Goal: Task Accomplishment & Management: Manage account settings

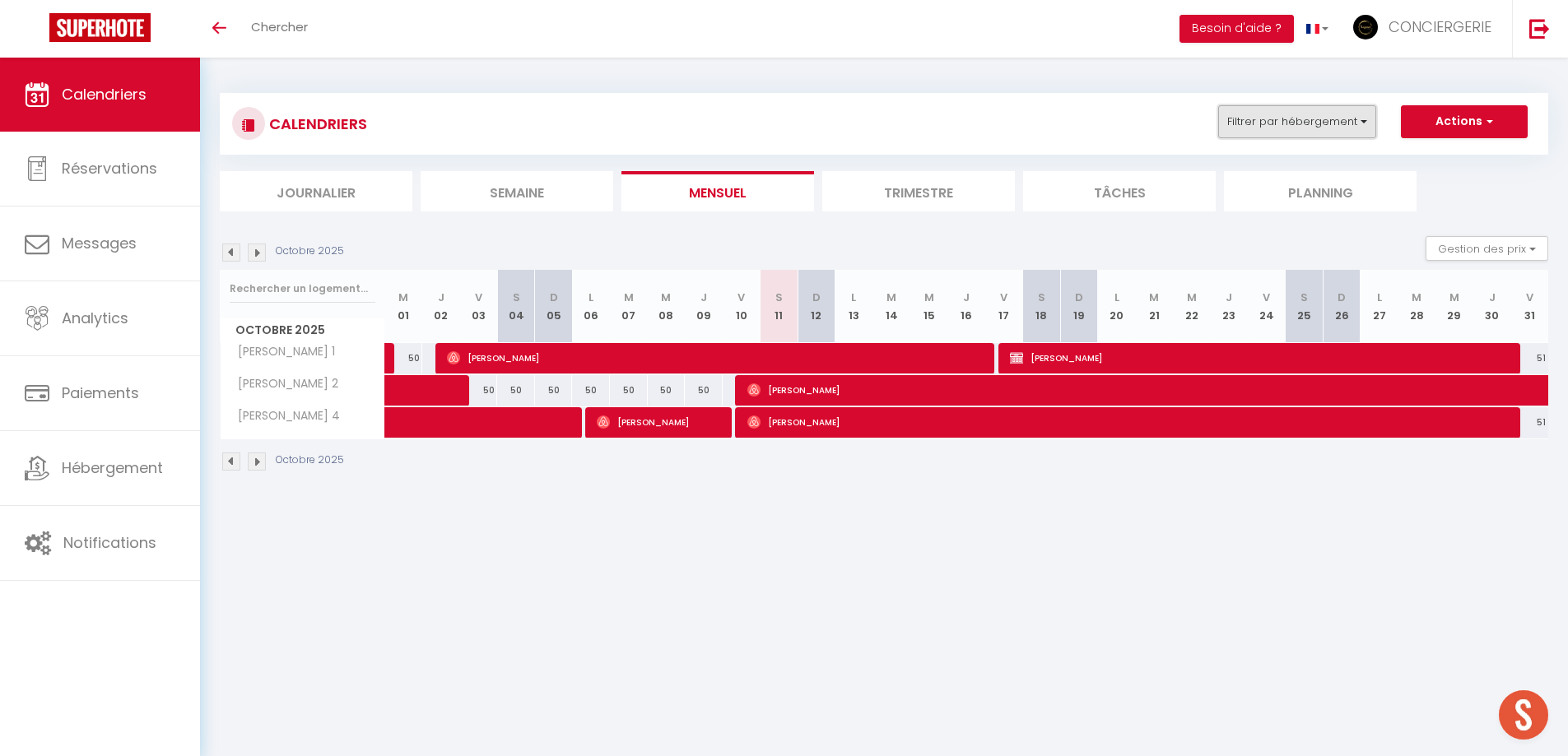
click at [1289, 119] on button "Filtrer par hébergement" at bounding box center [1297, 122] width 158 height 33
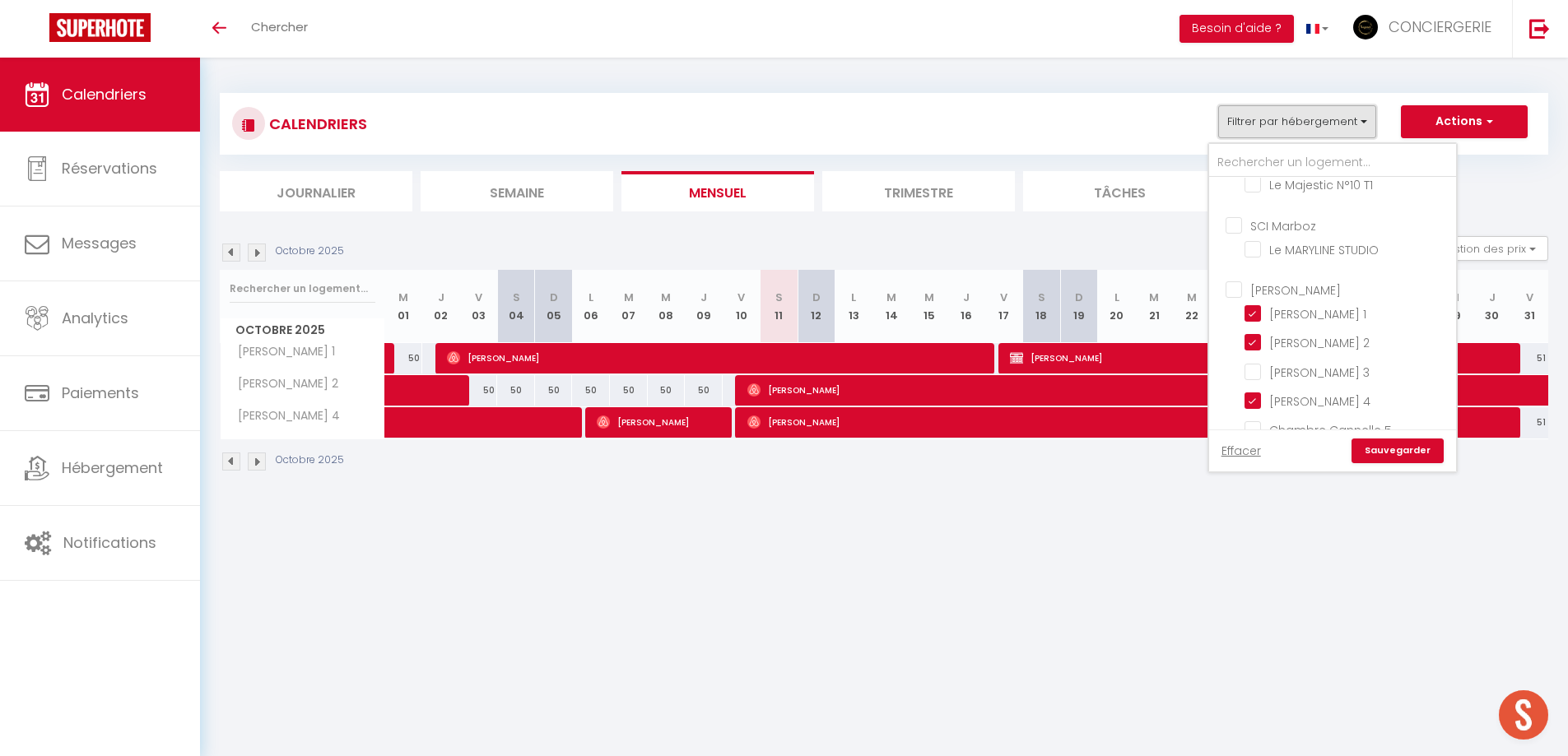
scroll to position [738, 0]
click at [1234, 200] on input "[PERSON_NAME]" at bounding box center [1349, 209] width 247 height 16
checkbox input "true"
checkbox input "false"
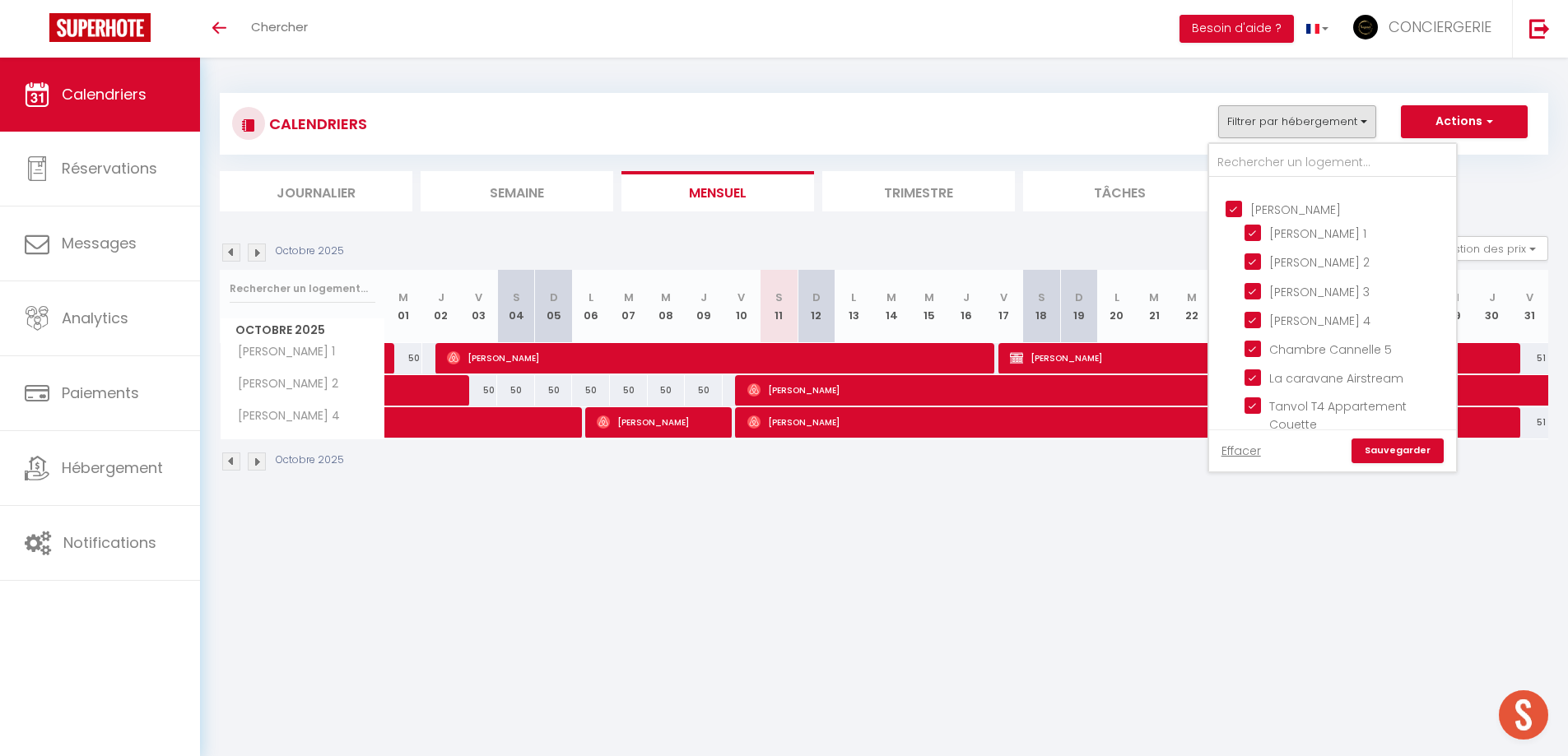
checkbox input "false"
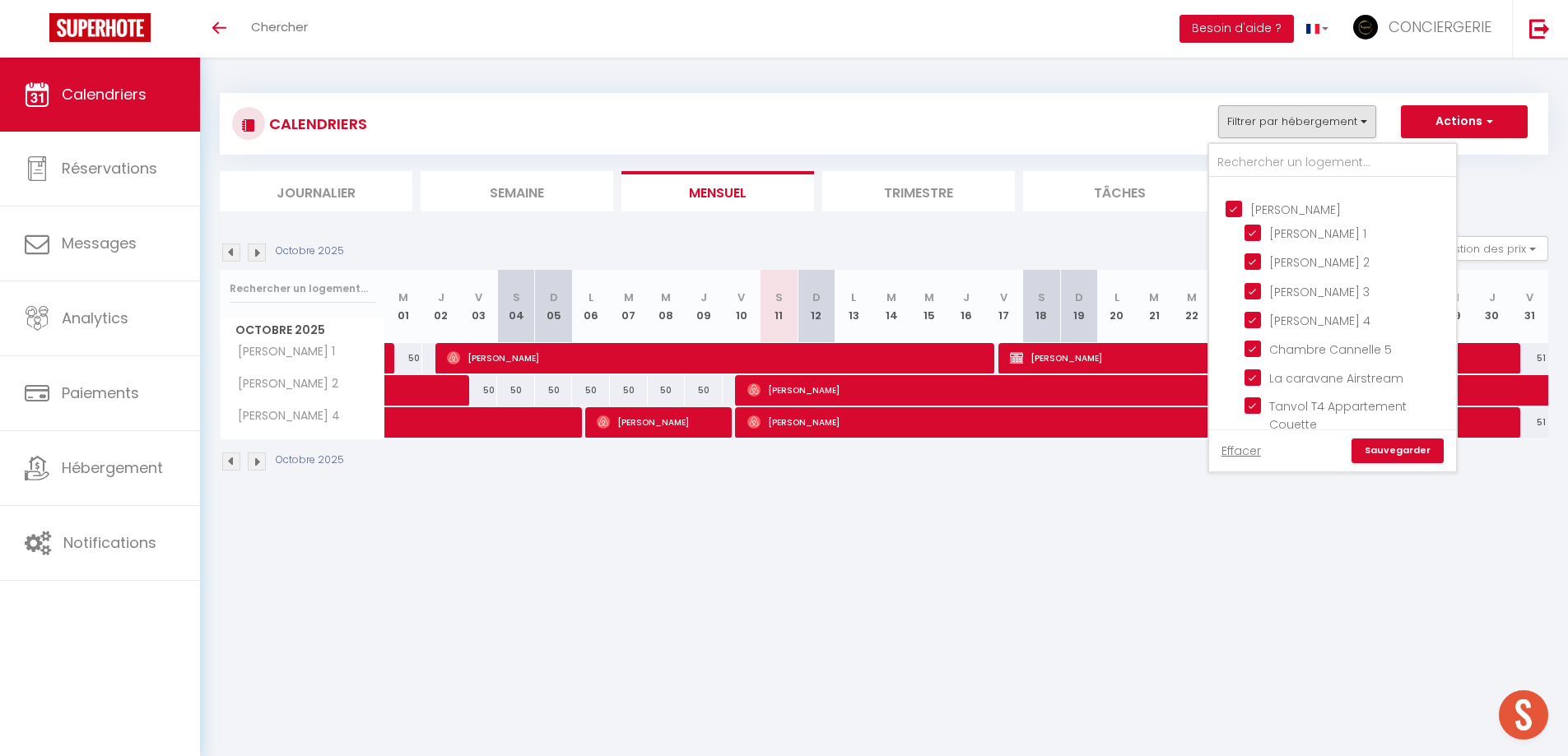
checkbox input "false"
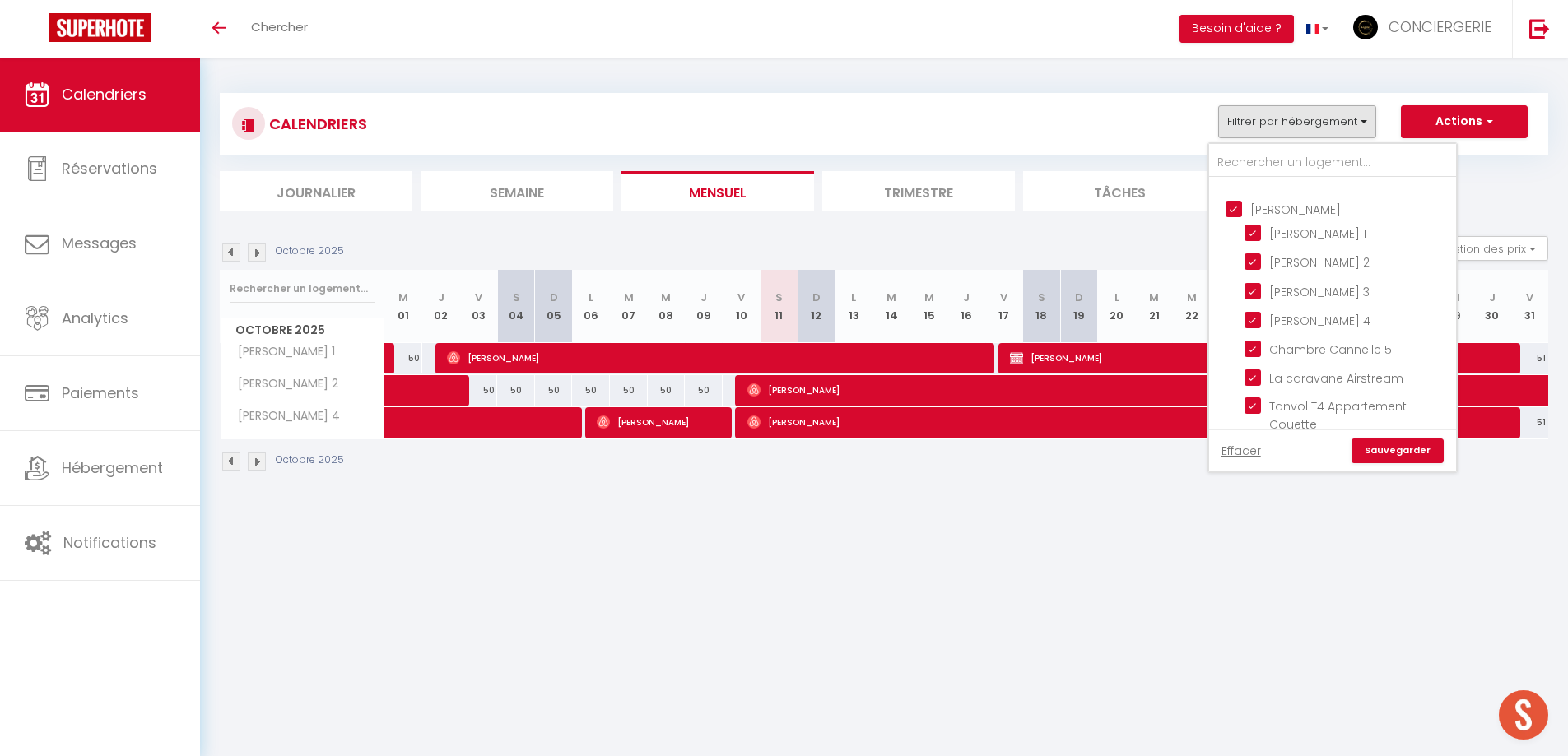
checkbox input "false"
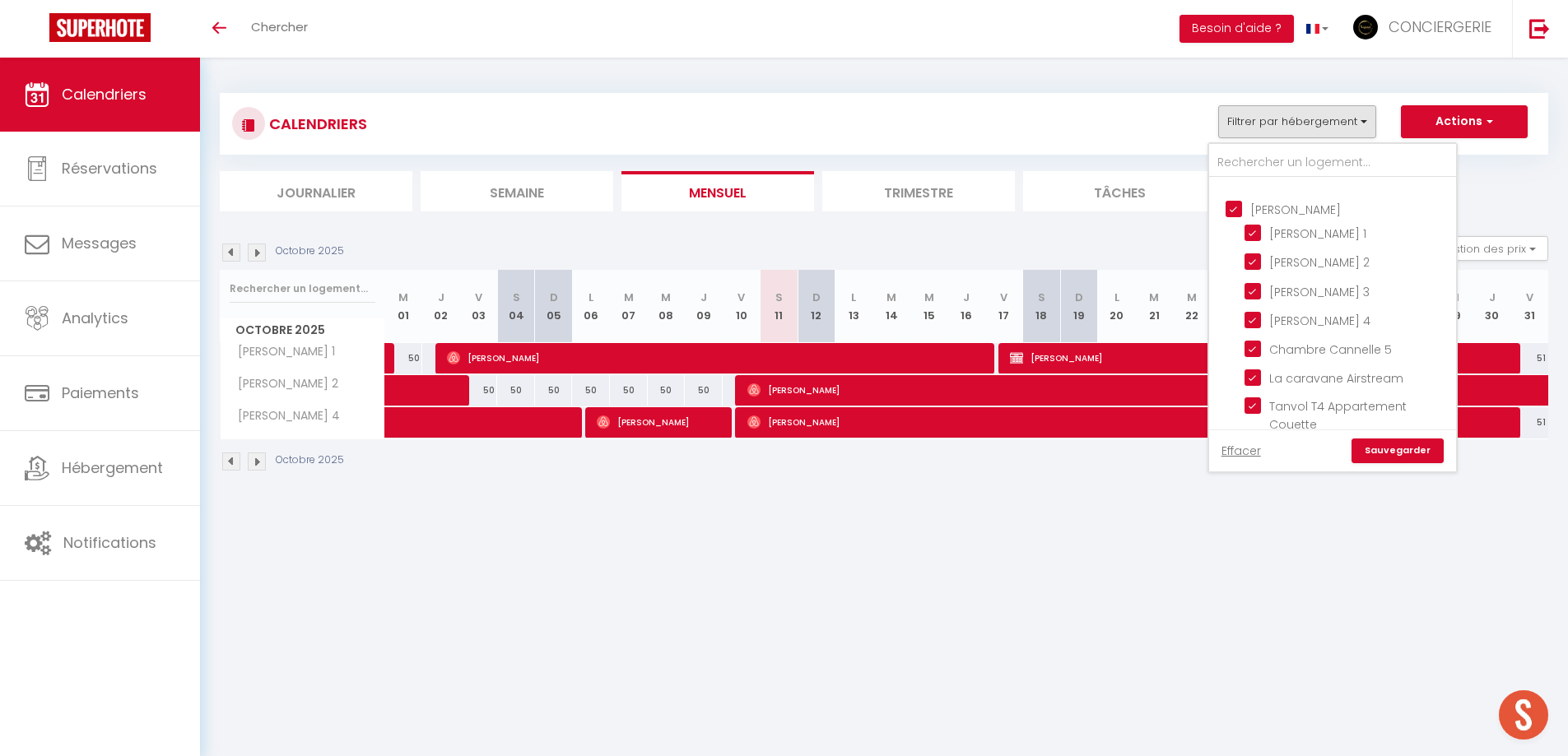
checkbox input "false"
checkbox input "true"
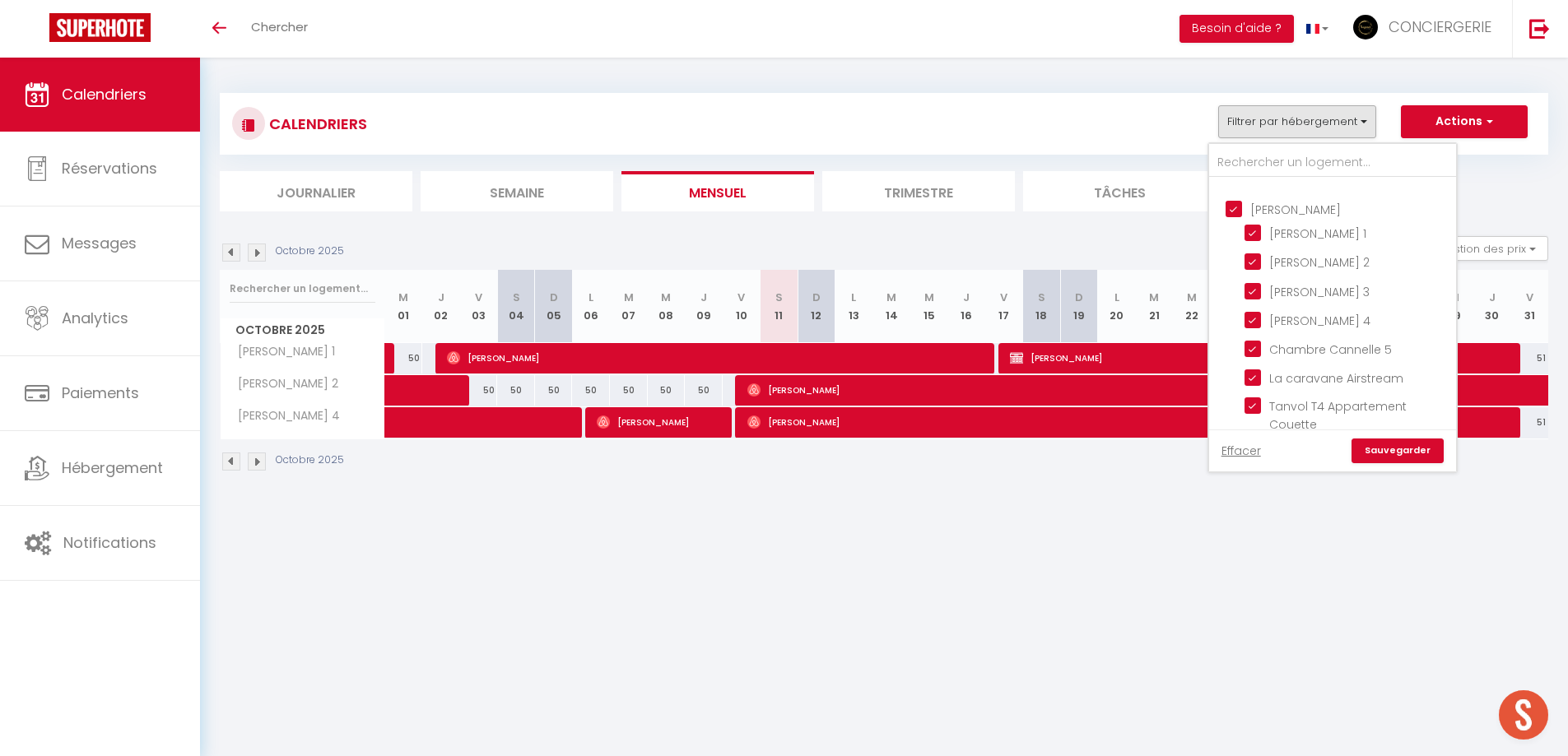
click at [1365, 446] on link "Sauvegarder" at bounding box center [1398, 450] width 92 height 25
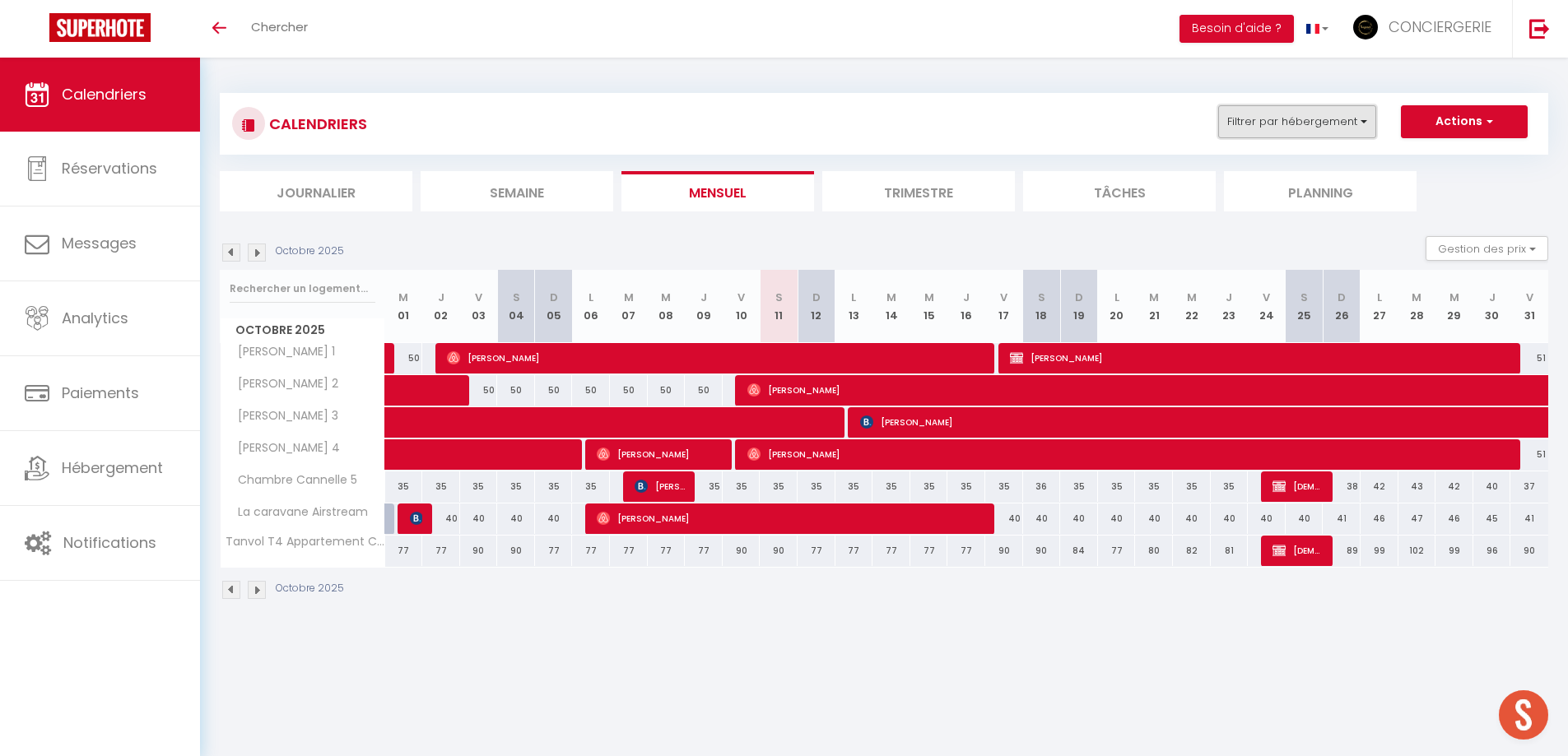
click at [1326, 118] on button "Filtrer par hébergement" at bounding box center [1297, 122] width 158 height 33
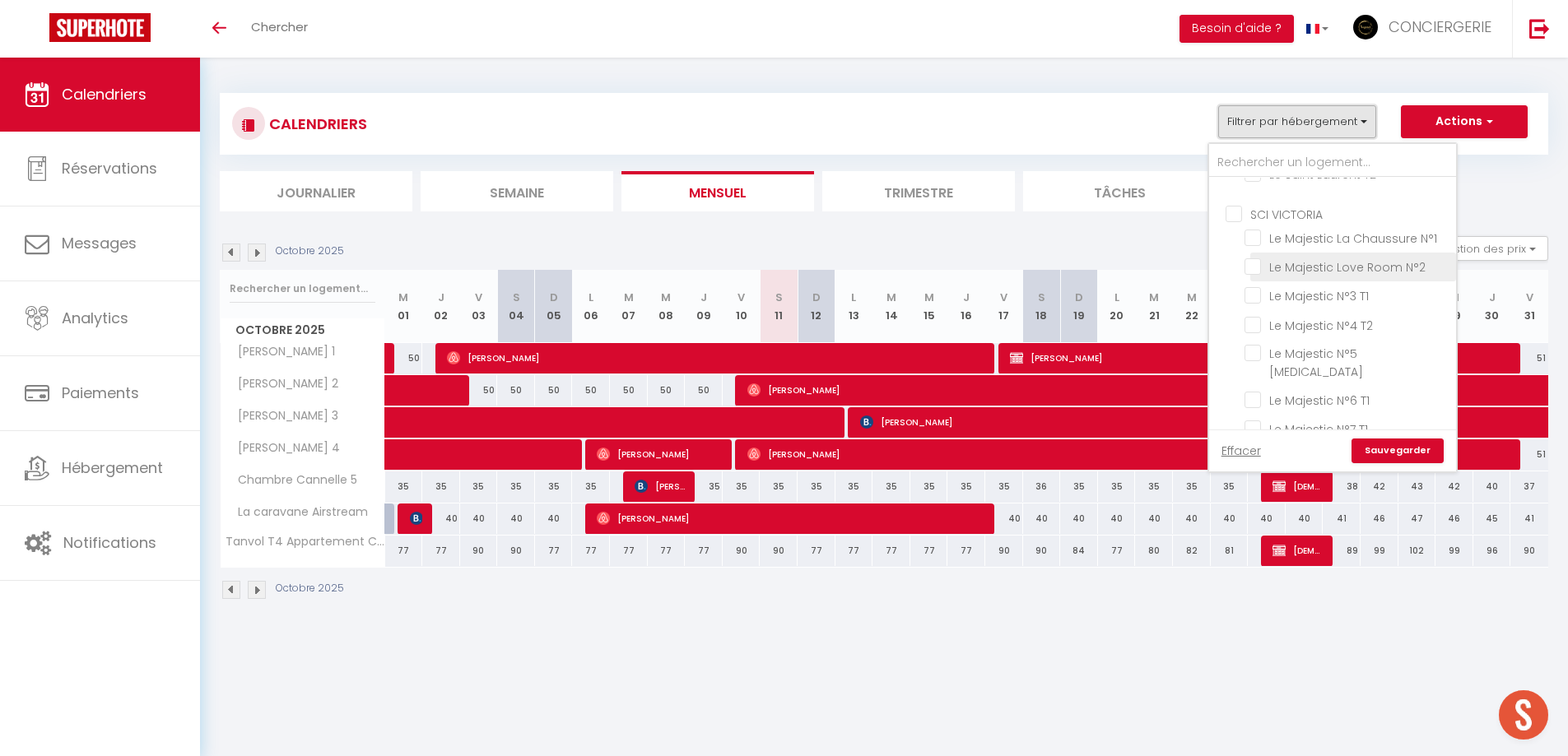
scroll to position [323, 0]
click at [1231, 211] on input "SCI VICTORIA" at bounding box center [1349, 210] width 247 height 16
checkbox input "true"
checkbox input "false"
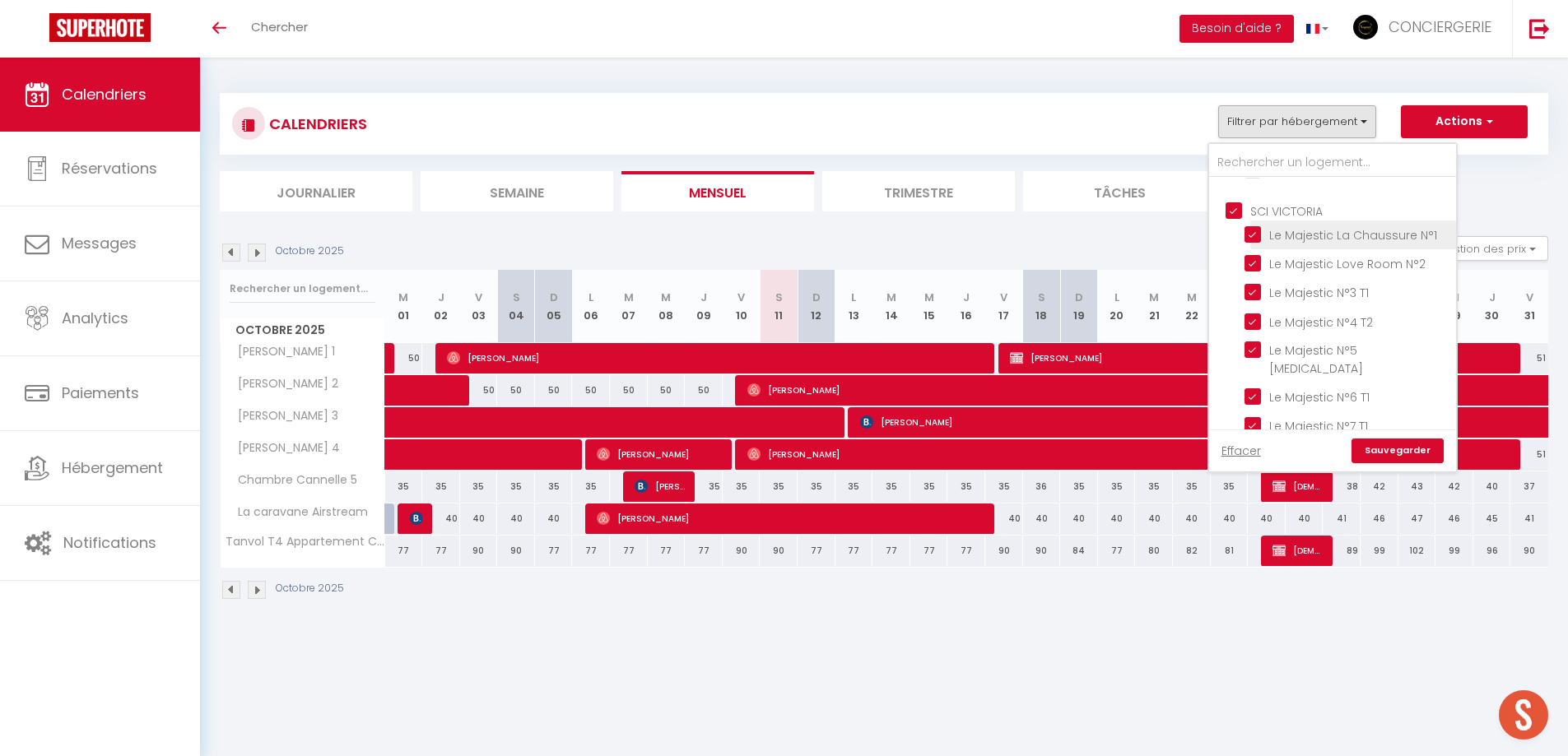
checkbox input "false"
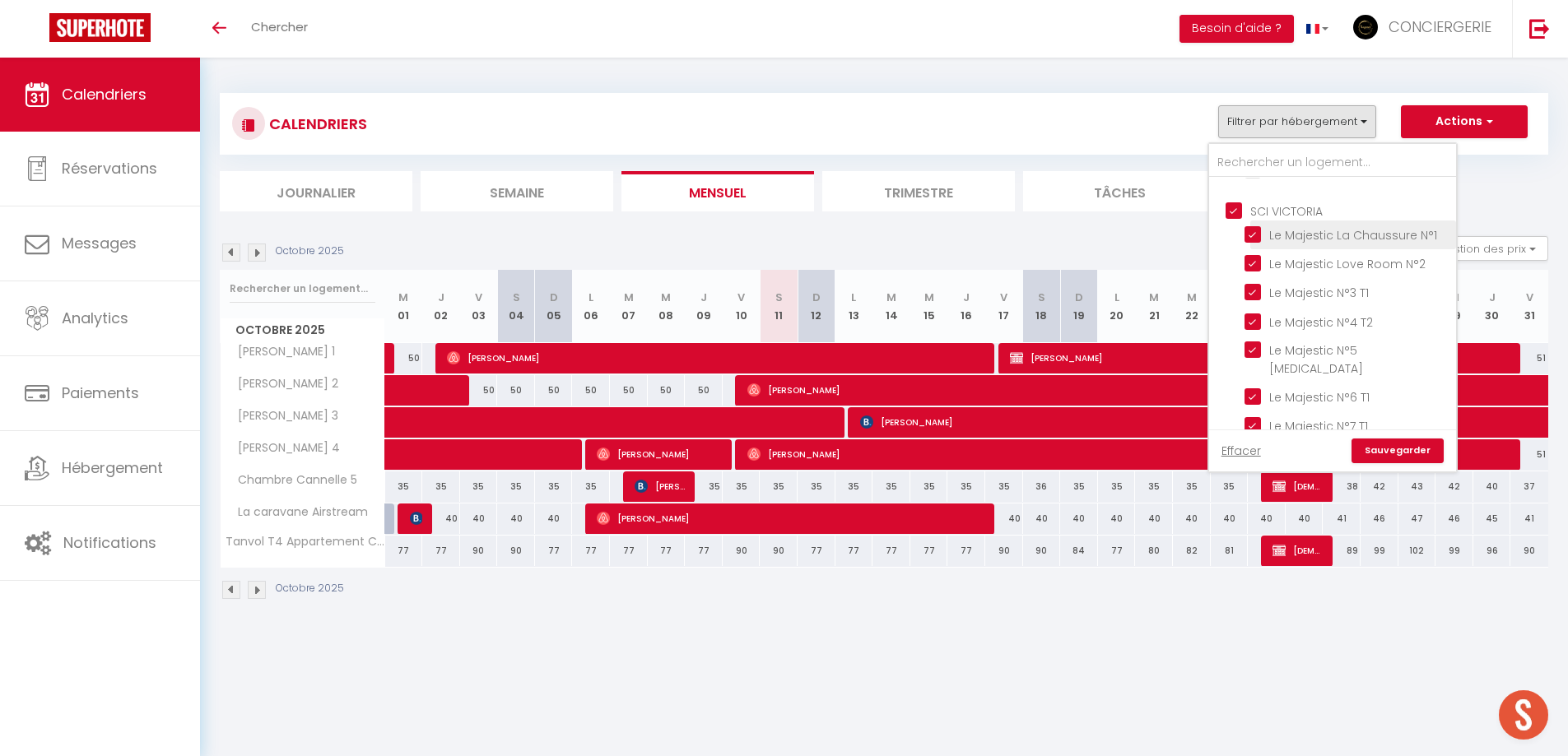
checkbox input "false"
checkbox input "true"
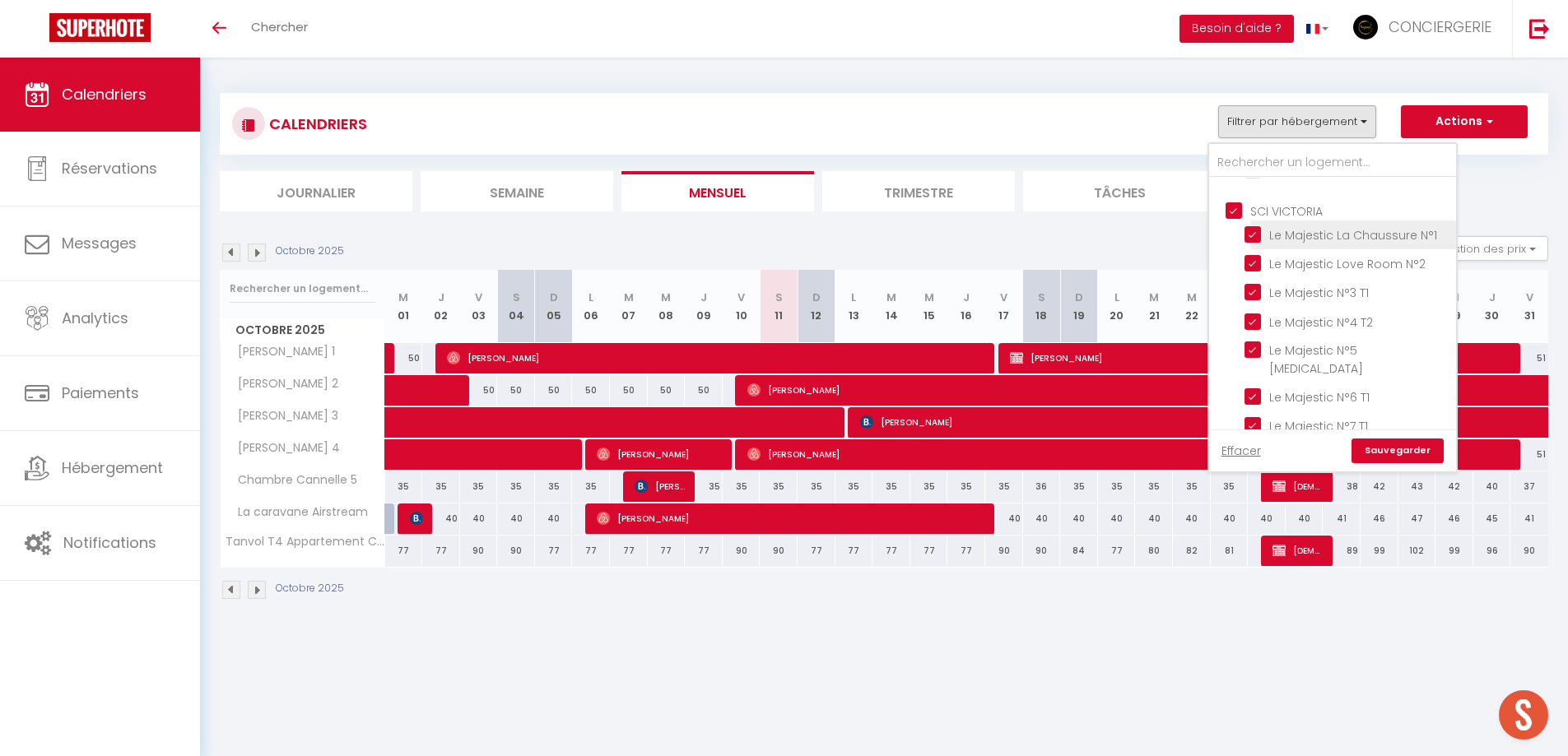
checkbox input "true"
checkbox input "false"
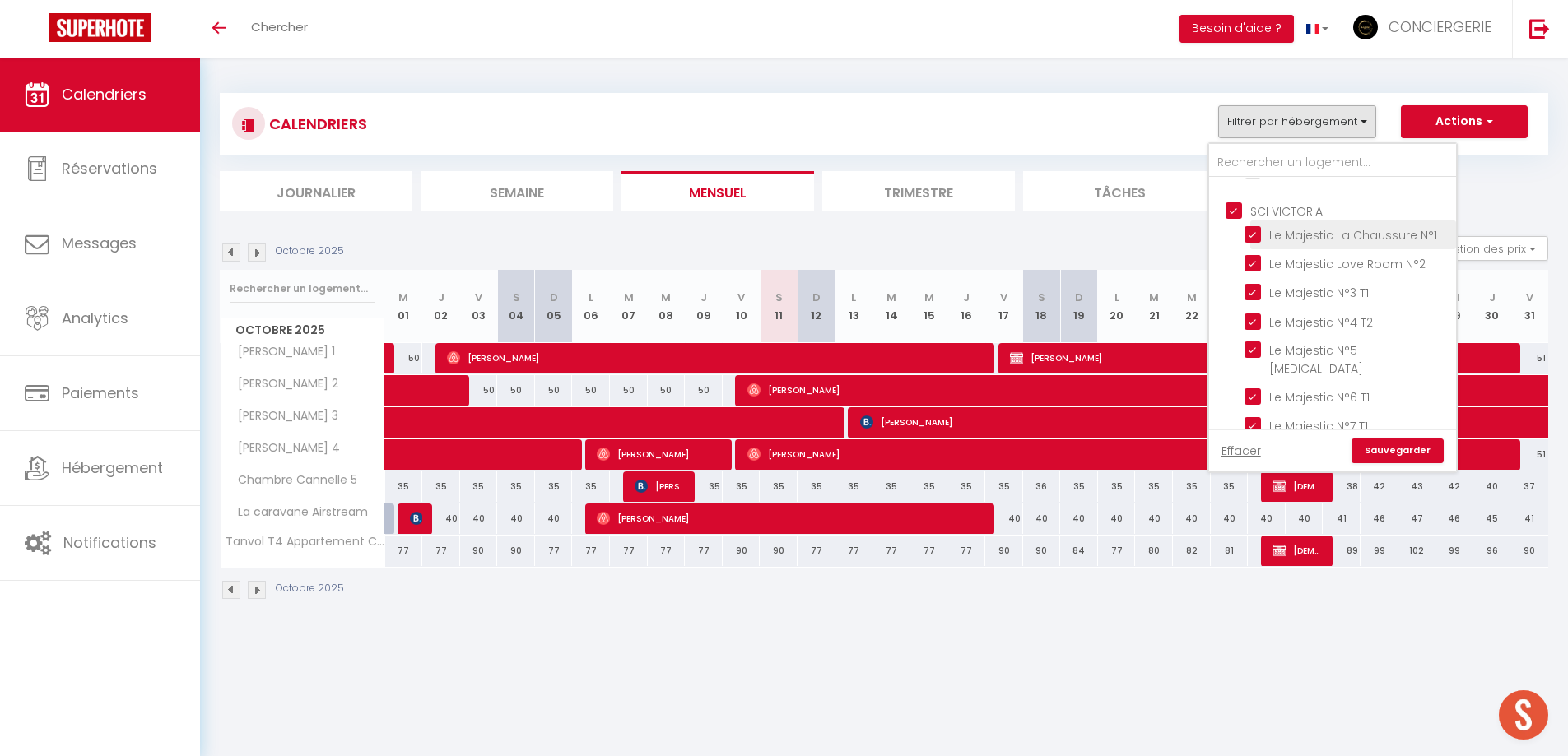
checkbox input "false"
click at [1251, 236] on input "Le Majestic La Chaussure N°1" at bounding box center [1347, 233] width 206 height 16
checkbox input "false"
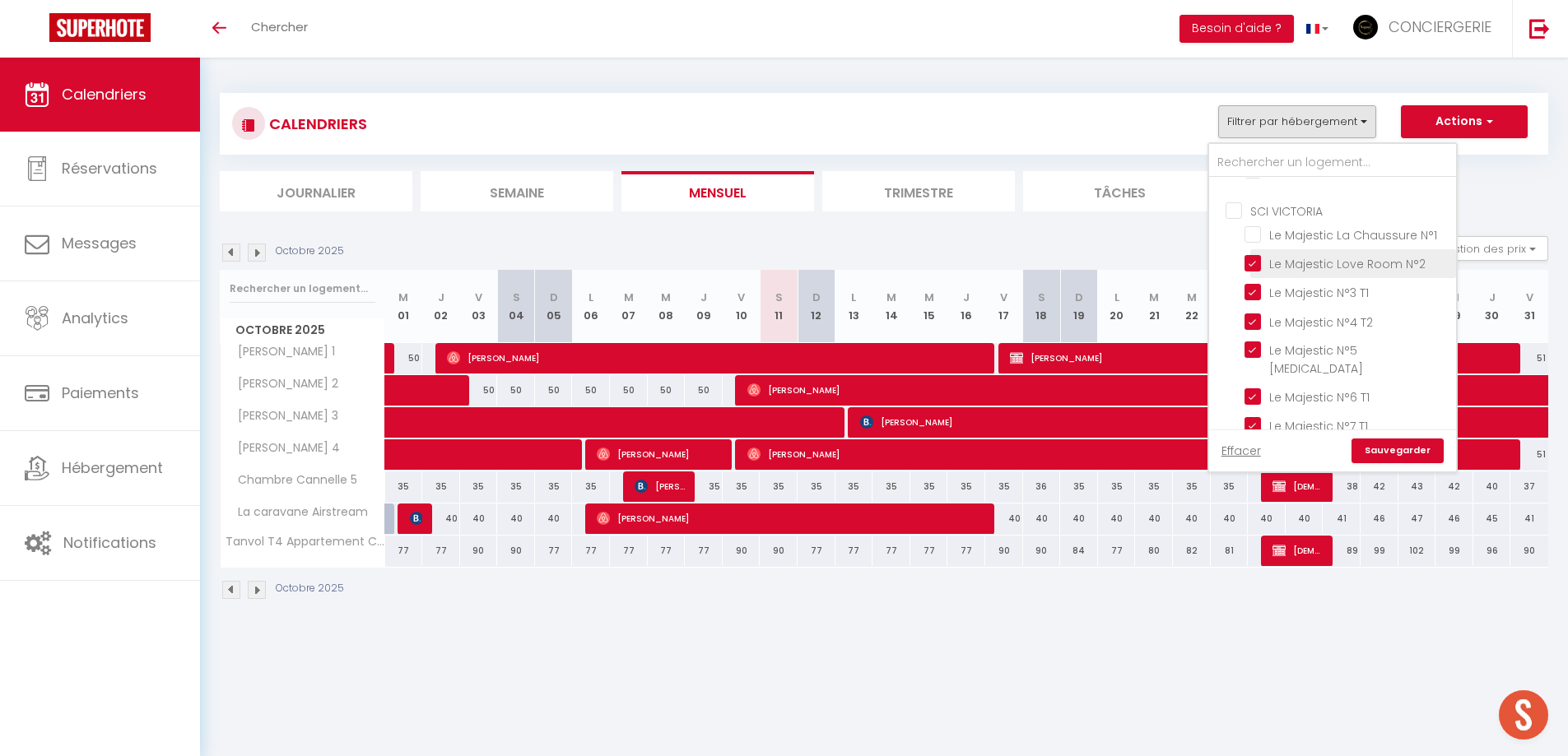
checkbox input "false"
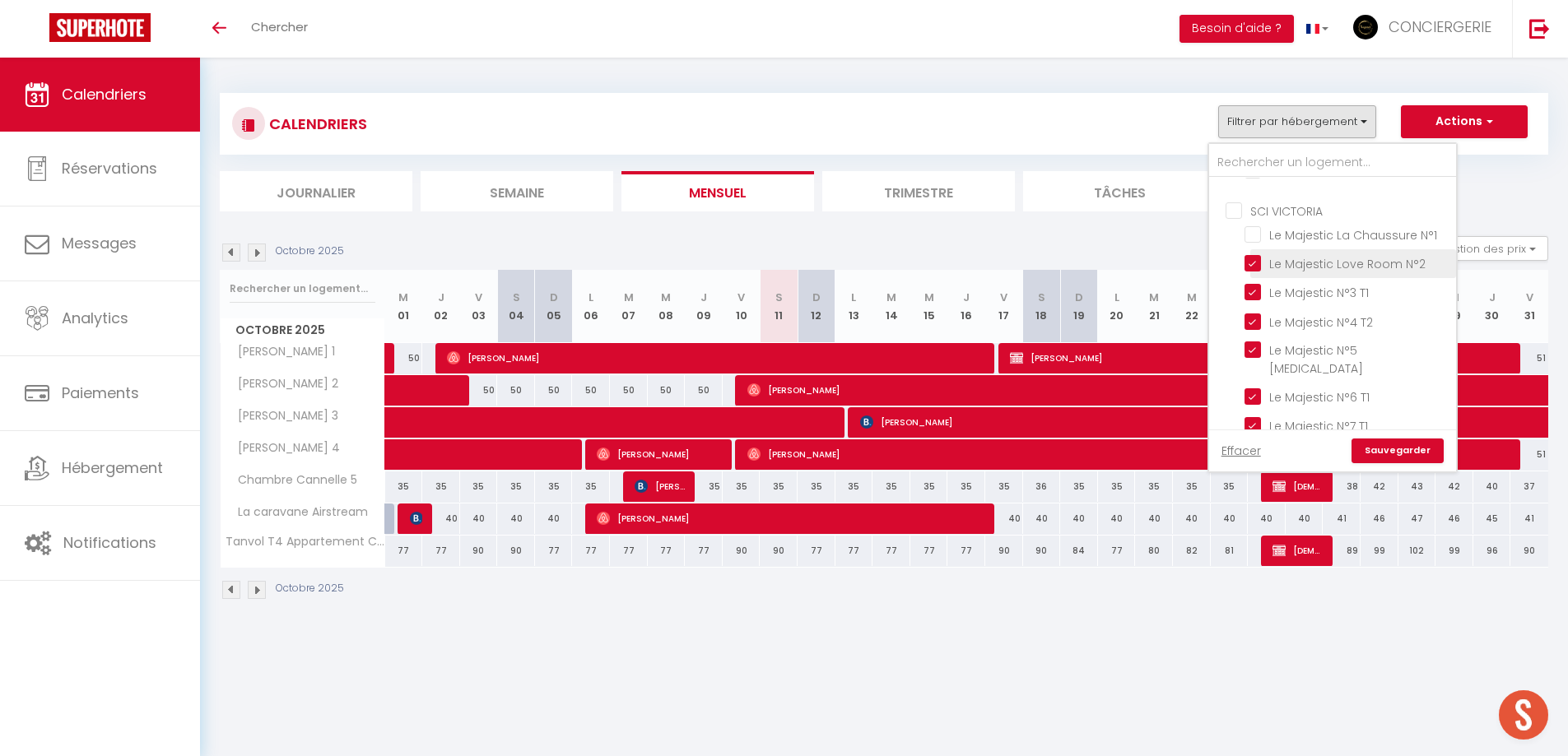
checkbox input "false"
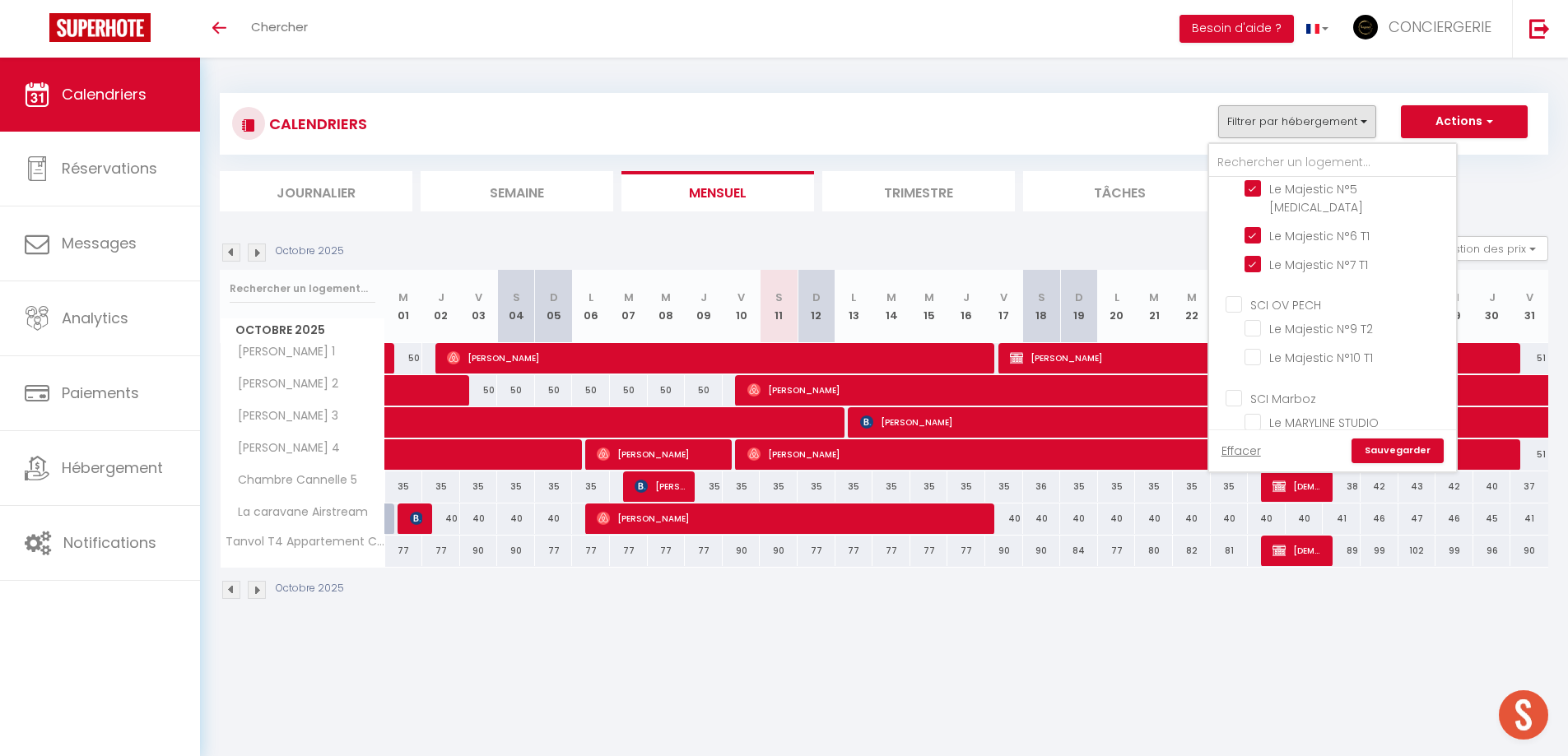
scroll to position [738, 0]
click at [1239, 200] on input "[PERSON_NAME]" at bounding box center [1349, 209] width 247 height 16
checkbox input "false"
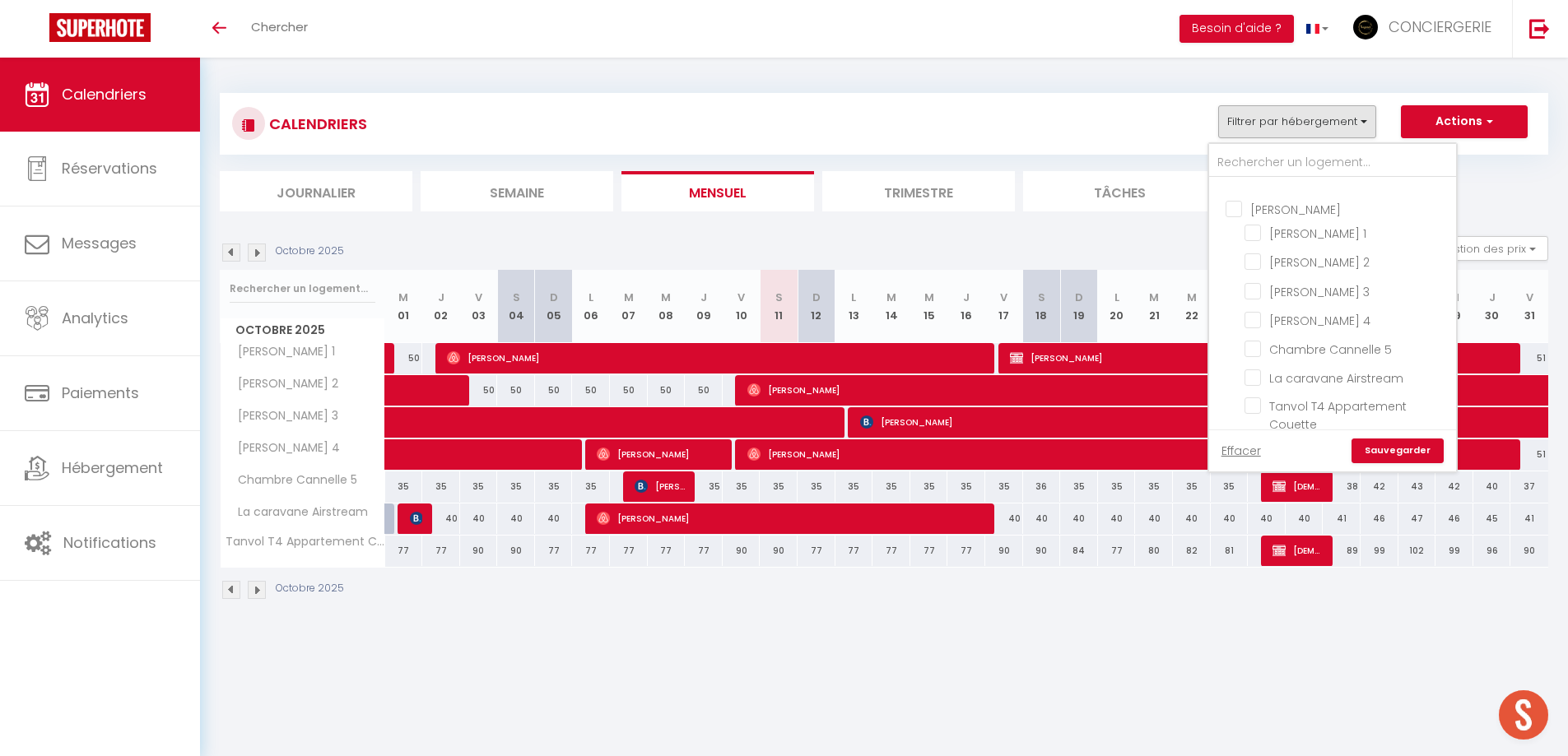
checkbox input "false"
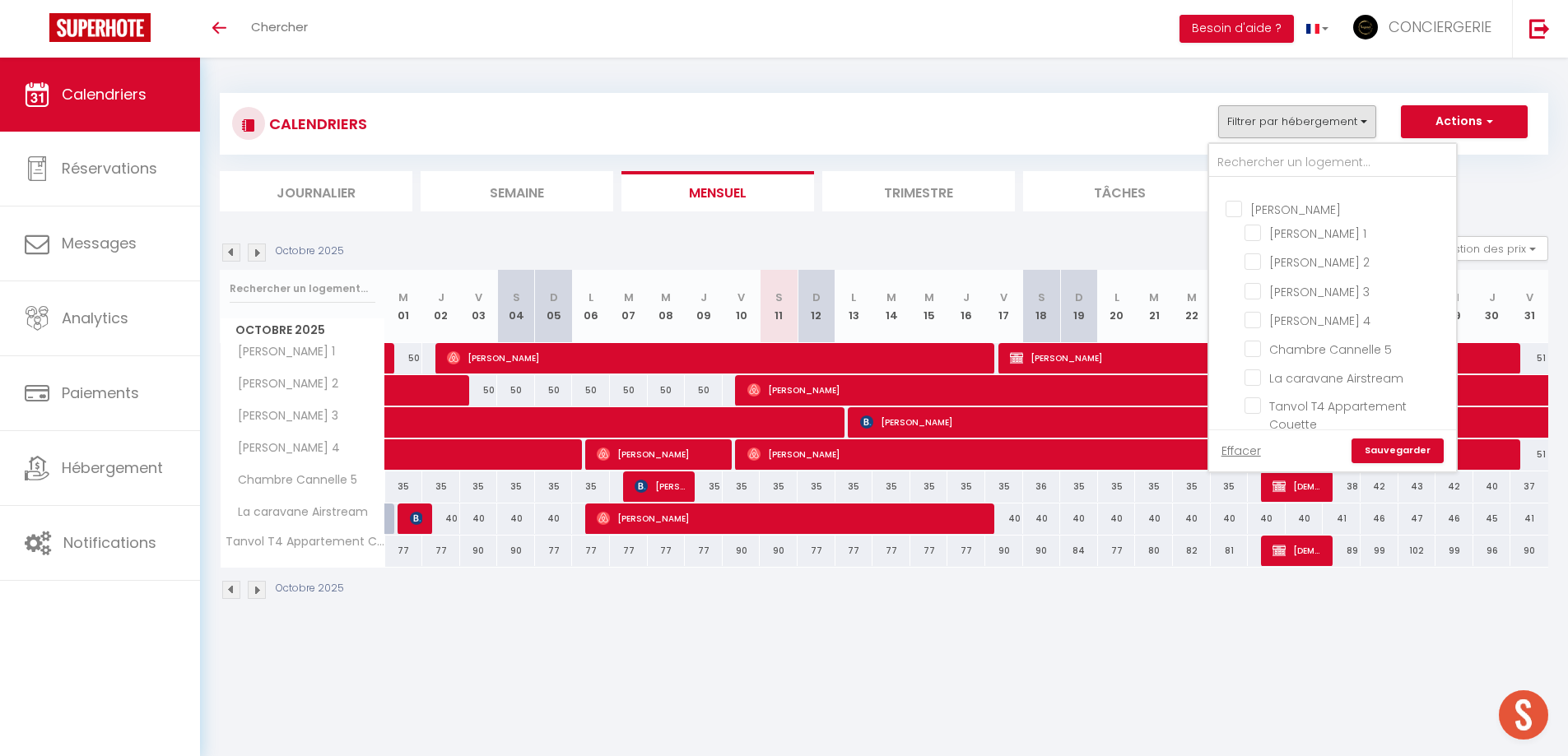
checkbox input "false"
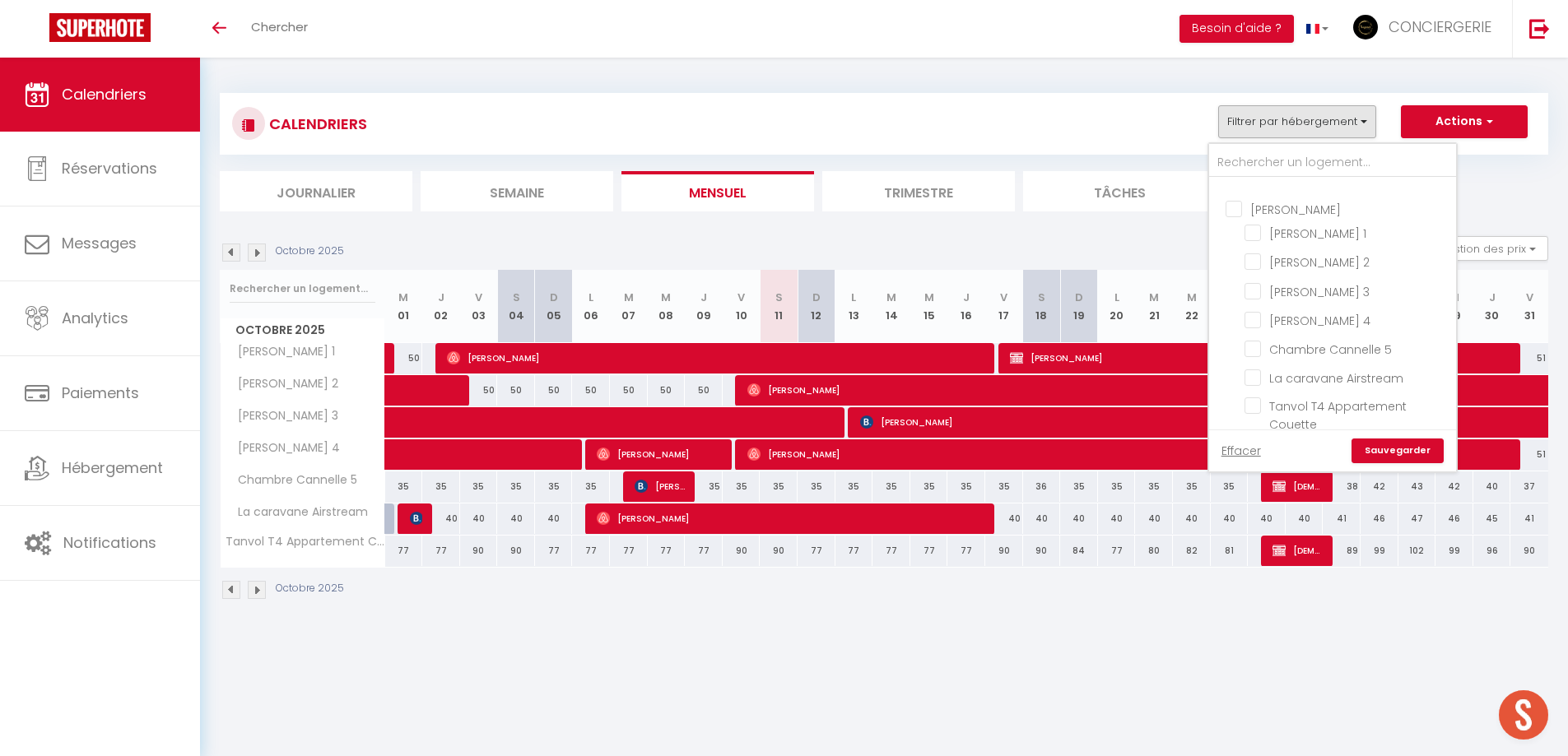
checkbox input "false"
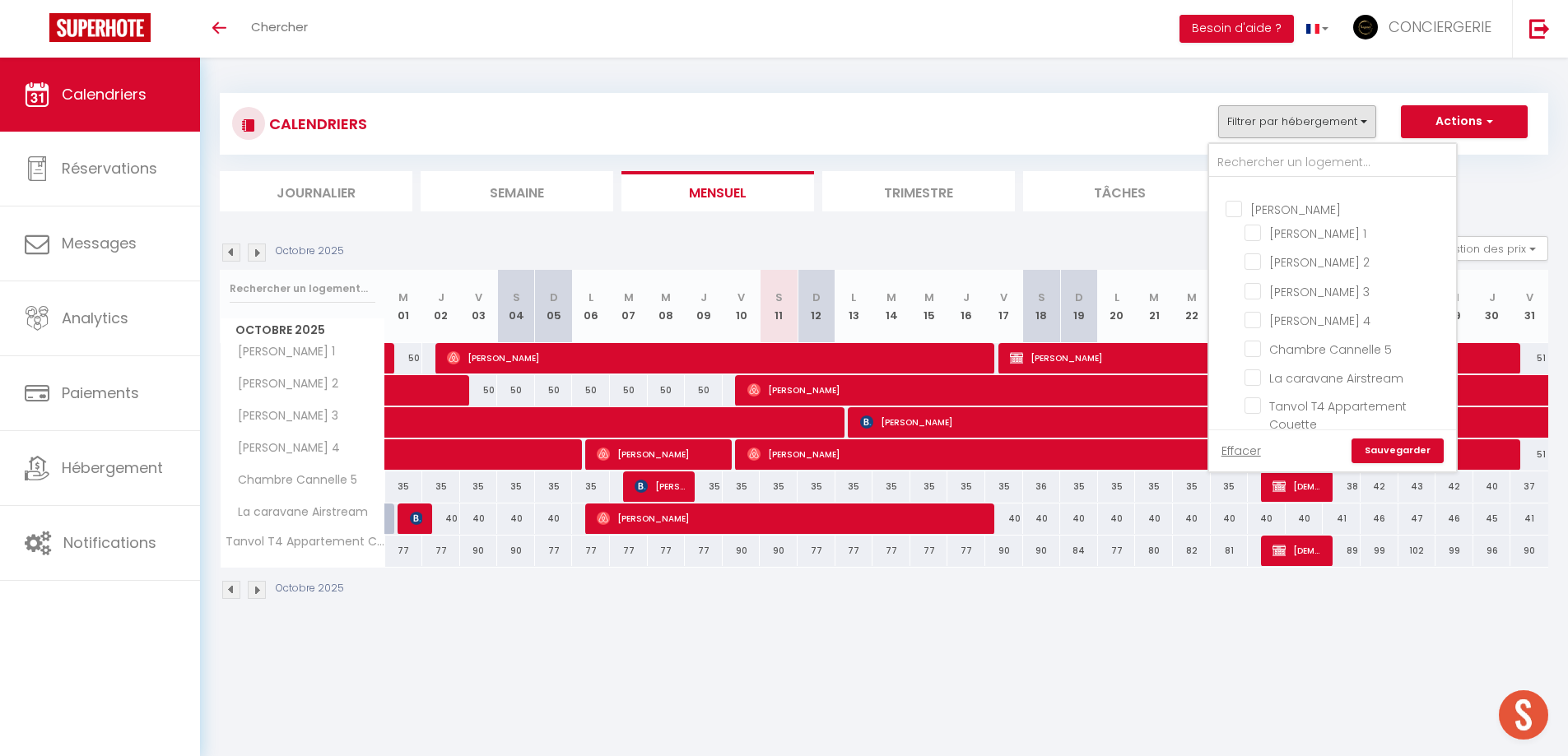
checkbox input "false"
click at [1368, 442] on link "Sauvegarder" at bounding box center [1398, 450] width 92 height 25
